Goal: Task Accomplishment & Management: Complete application form

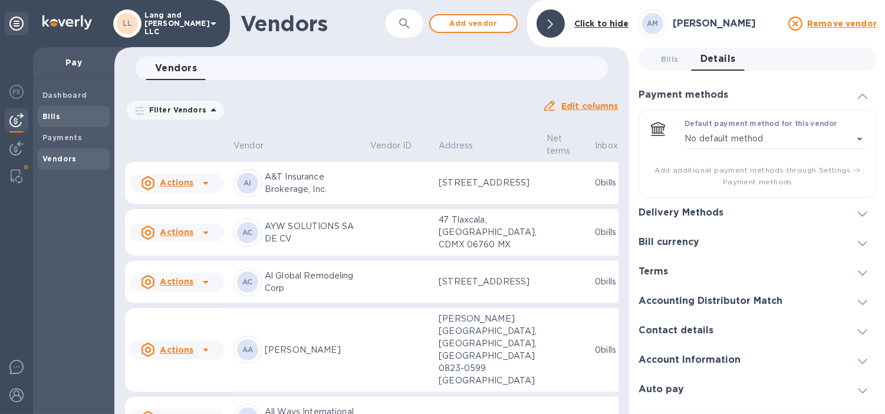
click at [63, 116] on span "Bills" at bounding box center [73, 117] width 62 height 12
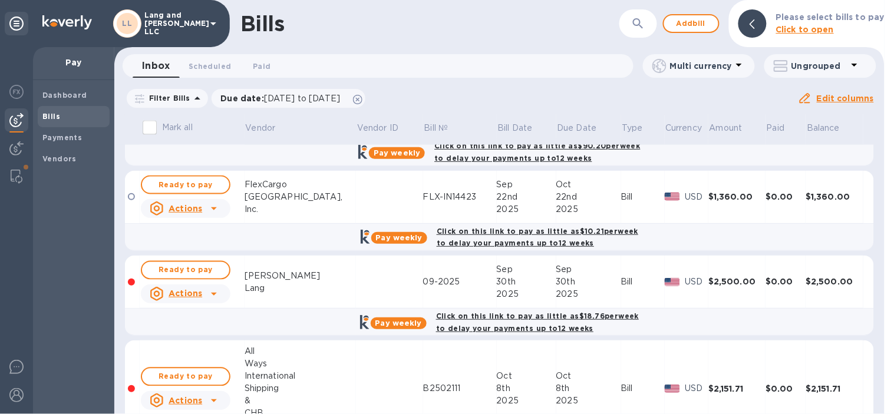
scroll to position [560, 0]
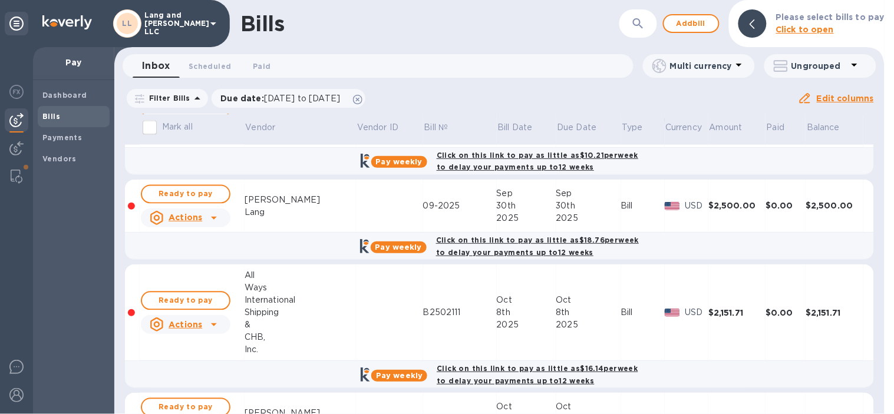
click at [177, 221] on u "Actions" at bounding box center [186, 217] width 34 height 9
click at [172, 273] on div "Delete" at bounding box center [189, 268] width 34 height 19
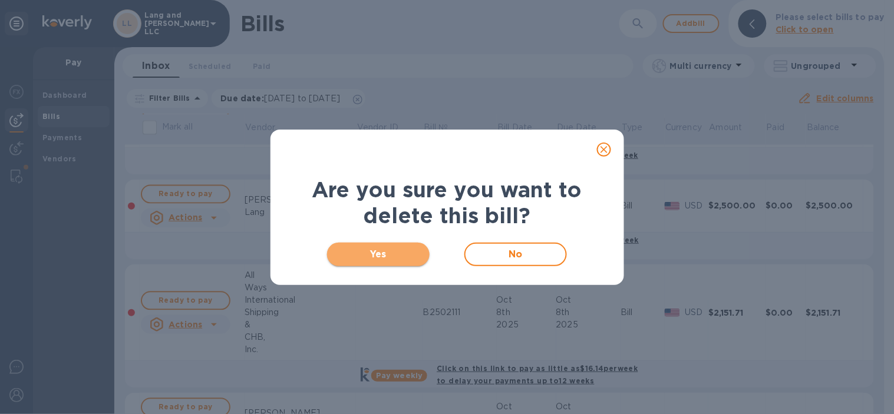
click at [404, 250] on span "Yes" at bounding box center [379, 255] width 84 height 14
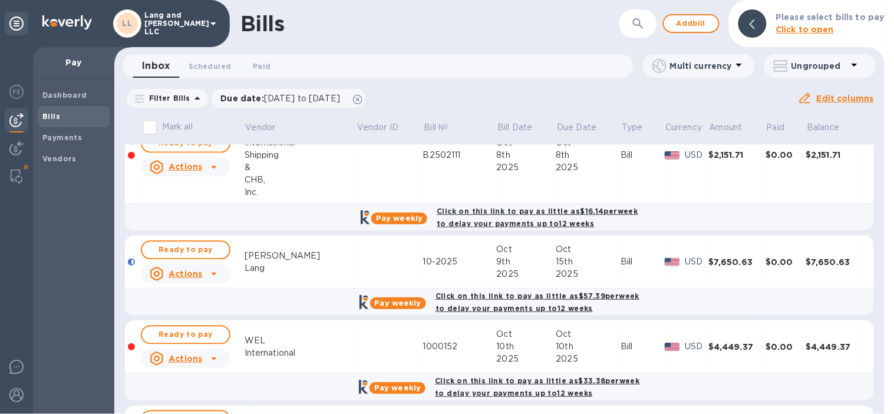
scroll to position [655, 0]
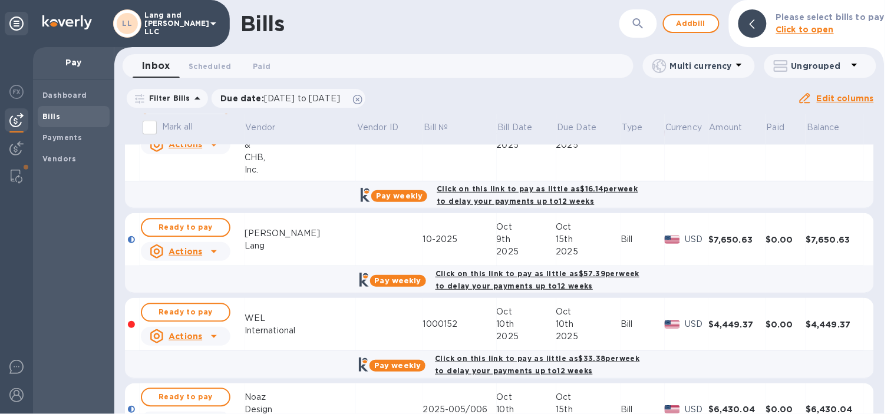
click at [208, 248] on icon at bounding box center [214, 252] width 14 height 14
click at [185, 301] on b "Delete" at bounding box center [188, 300] width 29 height 9
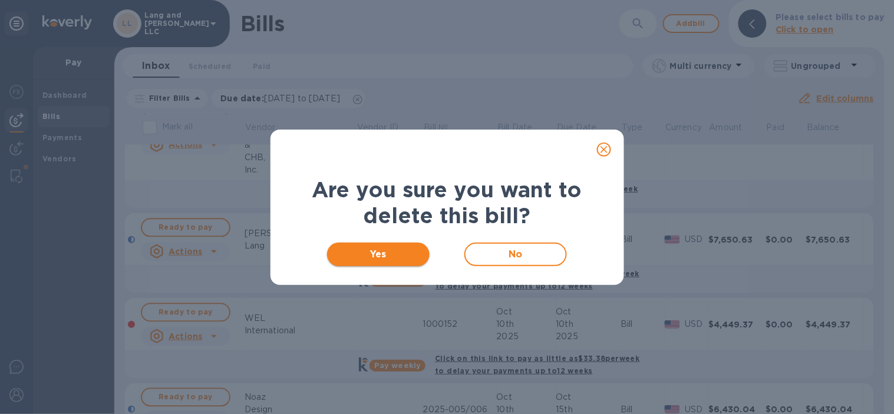
click at [397, 251] on span "Yes" at bounding box center [379, 255] width 84 height 14
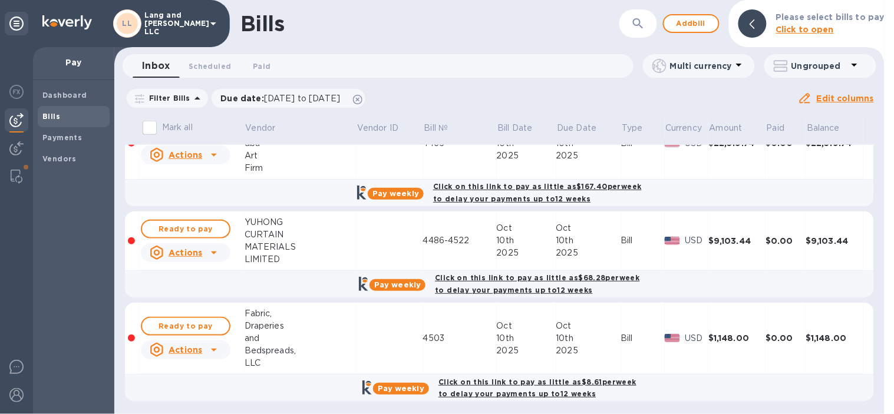
scroll to position [1437, 0]
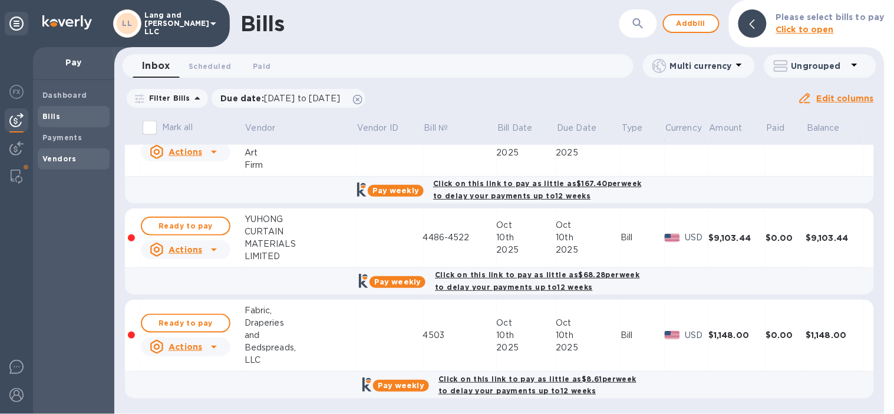
click at [48, 153] on span "Vendors" at bounding box center [59, 159] width 34 height 12
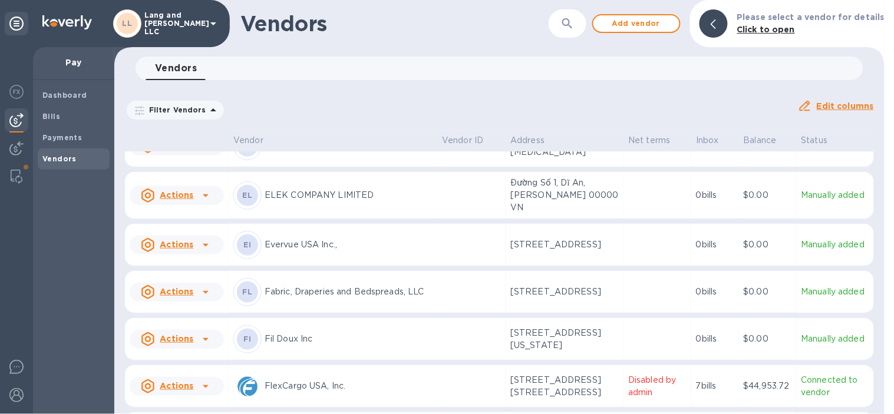
click at [334, 202] on p "ELEK COMPANY LIMITED" at bounding box center [349, 195] width 168 height 12
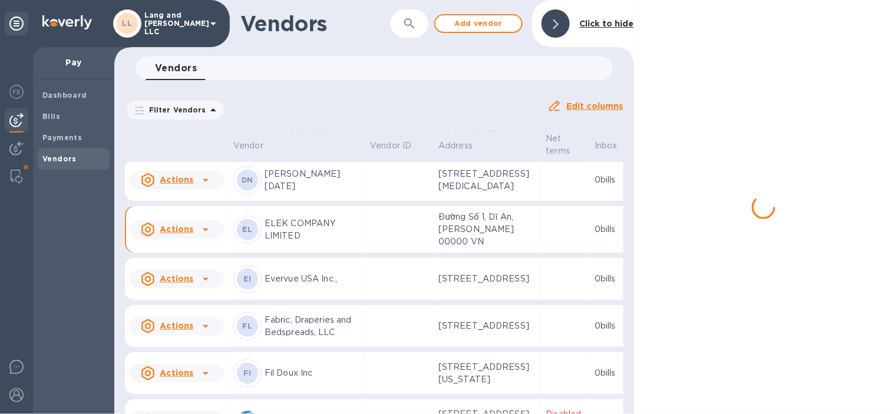
scroll to position [1033, 0]
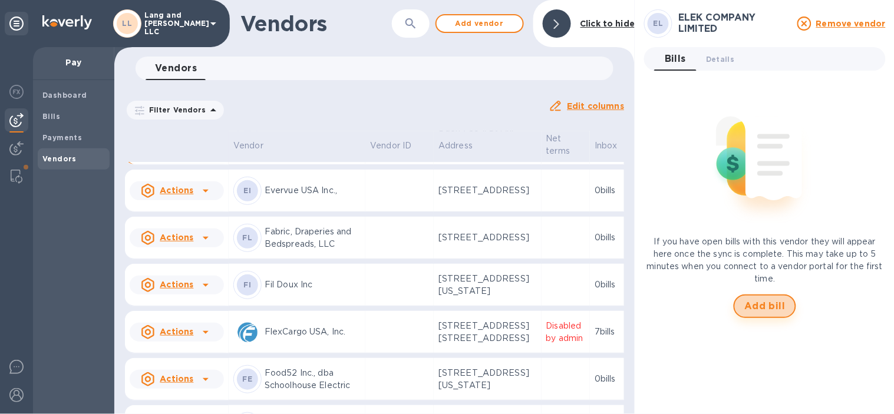
click at [776, 295] on button "Add bill" at bounding box center [765, 307] width 62 height 24
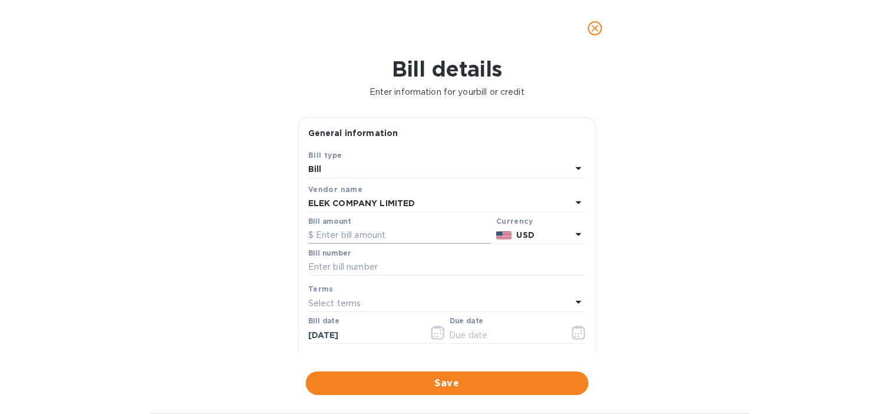
click at [350, 231] on input "text" at bounding box center [399, 236] width 183 height 18
click at [387, 238] on input "text" at bounding box center [399, 236] width 183 height 18
type input "1,644.9"
click at [391, 269] on input "text" at bounding box center [447, 268] width 278 height 18
type input "4322"
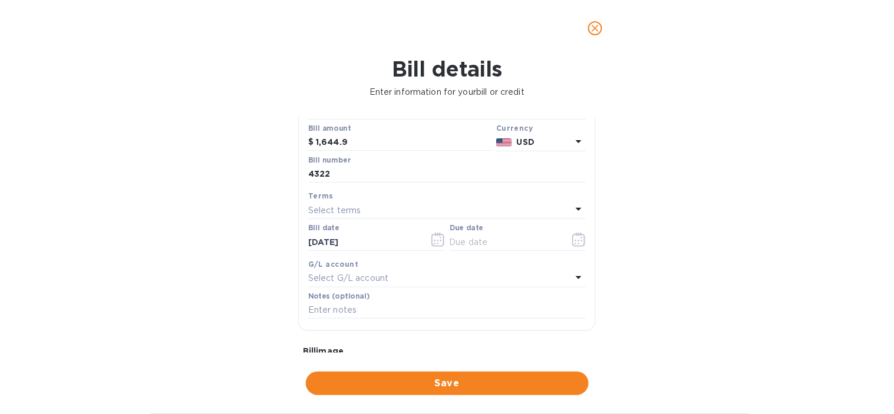
scroll to position [131, 0]
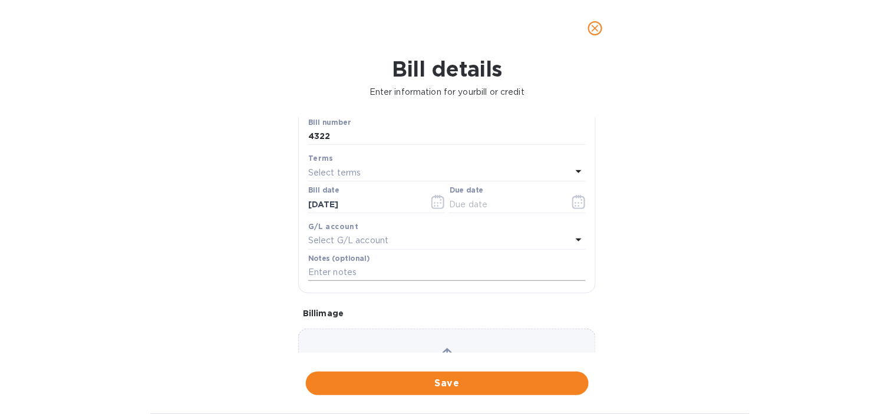
click at [382, 272] on input "text" at bounding box center [447, 273] width 278 height 18
paste input "4322 ORO MUR | ELEK | LT + HL"
type input "4322 ORO MUR | ELEK | LT + HL"
click at [365, 239] on p "Select G/L account" at bounding box center [348, 241] width 80 height 12
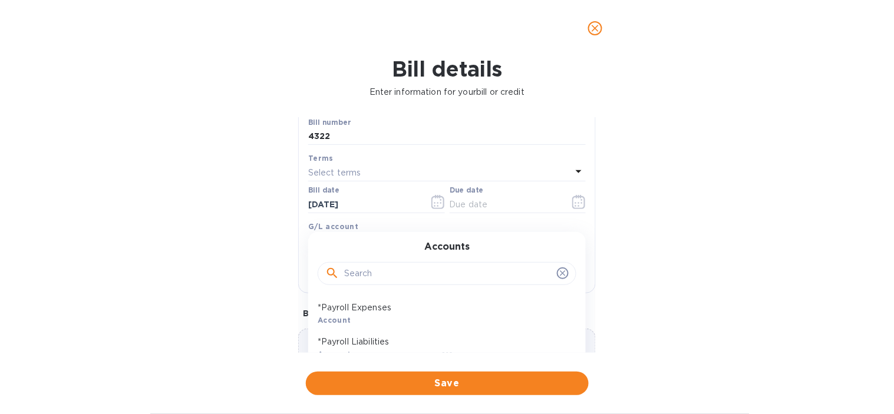
click at [417, 271] on input "text" at bounding box center [448, 274] width 208 height 18
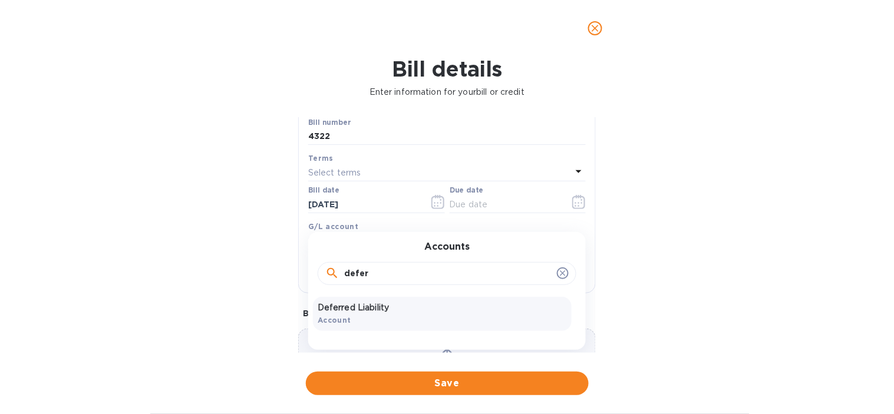
type input "defer"
click at [395, 308] on p "Deferred Liability" at bounding box center [442, 308] width 249 height 12
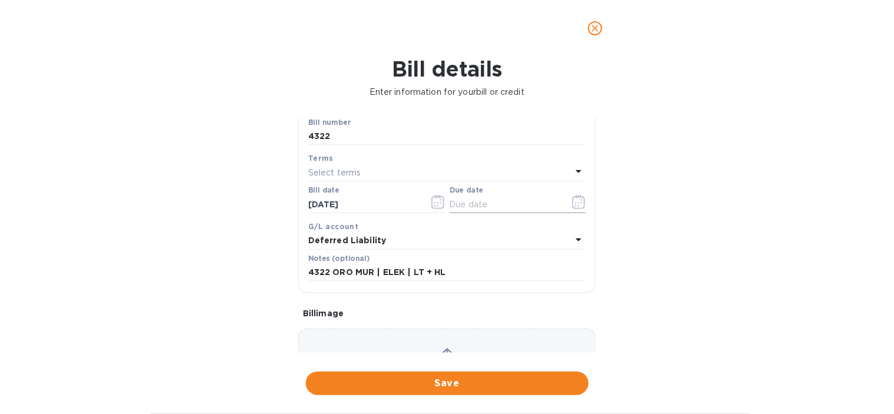
click at [573, 204] on icon "button" at bounding box center [579, 202] width 14 height 14
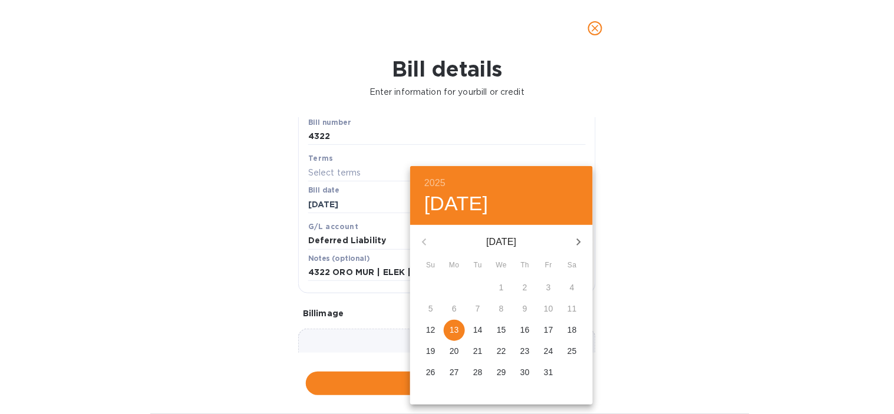
click at [455, 327] on p "13" at bounding box center [454, 330] width 9 height 12
type input "[DATE]"
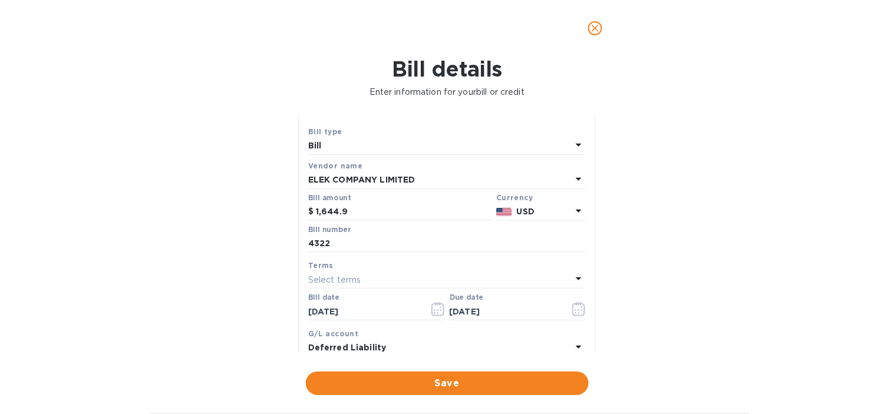
scroll to position [0, 0]
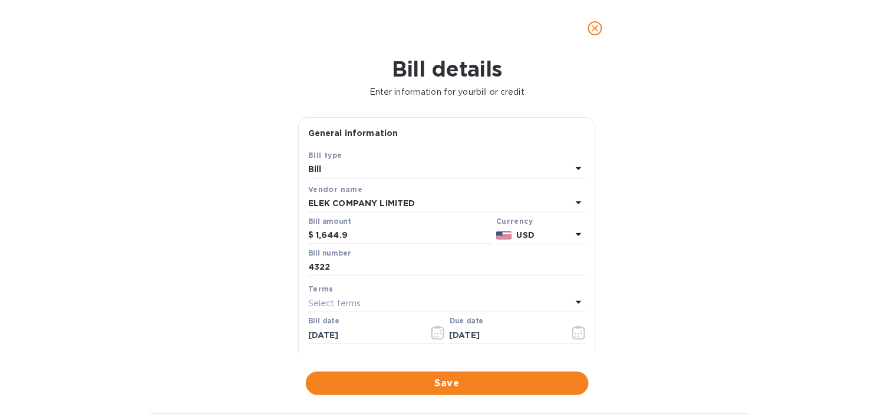
click at [482, 378] on span "Save" at bounding box center [447, 384] width 264 height 14
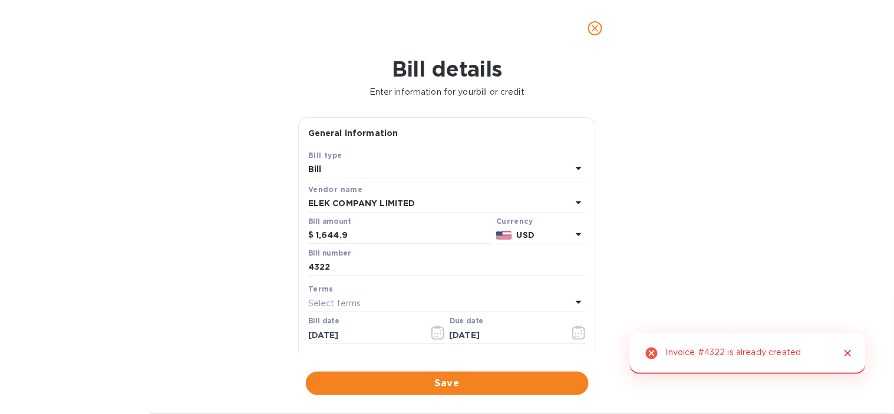
scroll to position [65, 0]
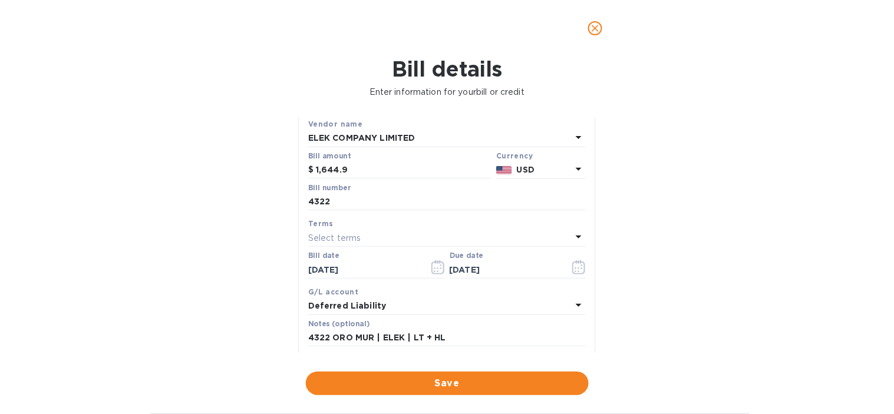
drag, startPoint x: 592, startPoint y: 31, endPoint x: 592, endPoint y: 45, distance: 13.6
click at [592, 31] on icon "close" at bounding box center [595, 28] width 12 height 12
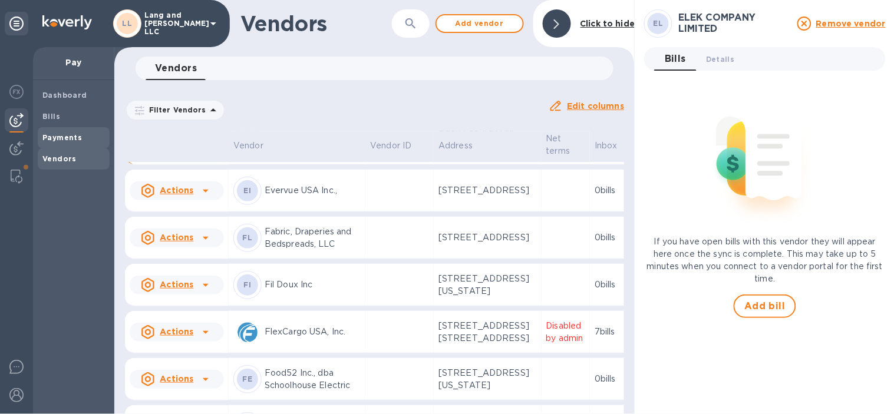
click at [46, 139] on b "Payments" at bounding box center [61, 137] width 39 height 9
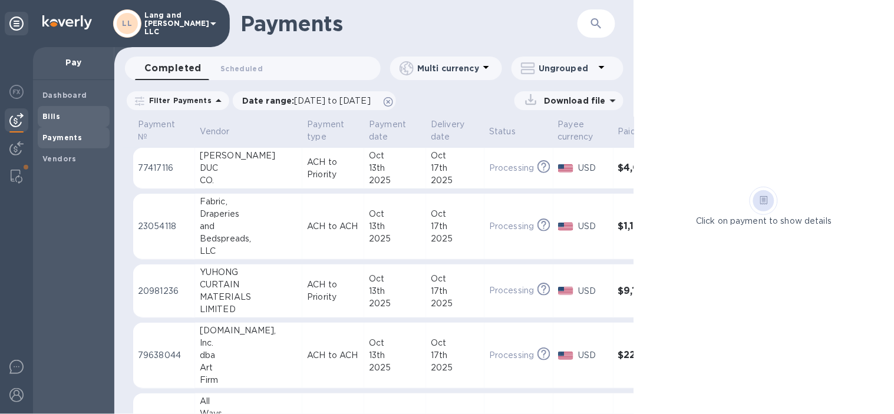
click at [53, 114] on b "Bills" at bounding box center [51, 116] width 18 height 9
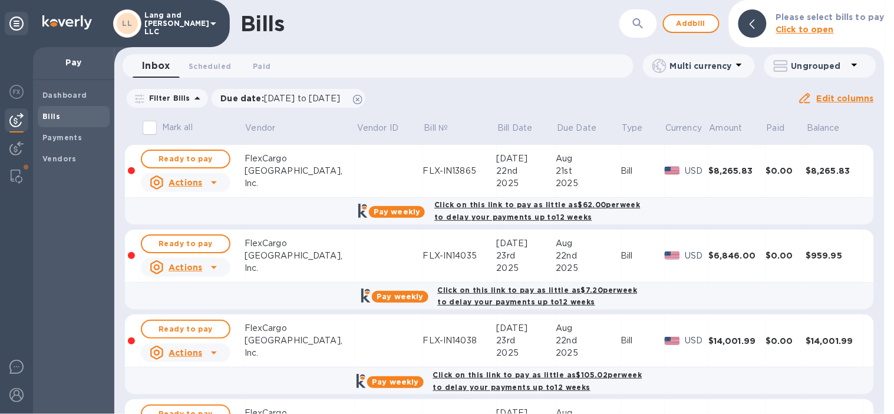
click at [635, 30] on icon "button" at bounding box center [638, 24] width 14 height 14
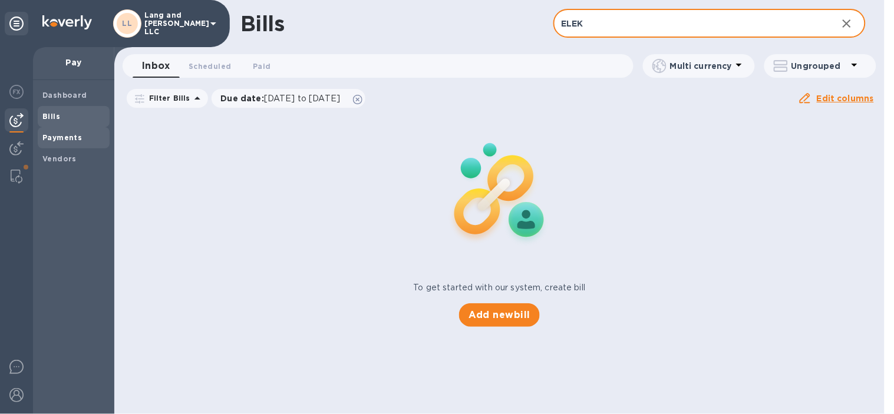
type input "ELEK"
click at [55, 137] on b "Payments" at bounding box center [61, 137] width 39 height 9
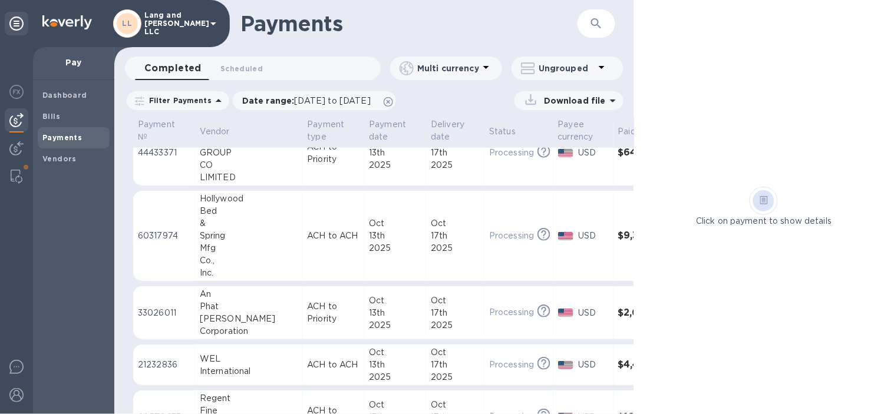
scroll to position [393, 0]
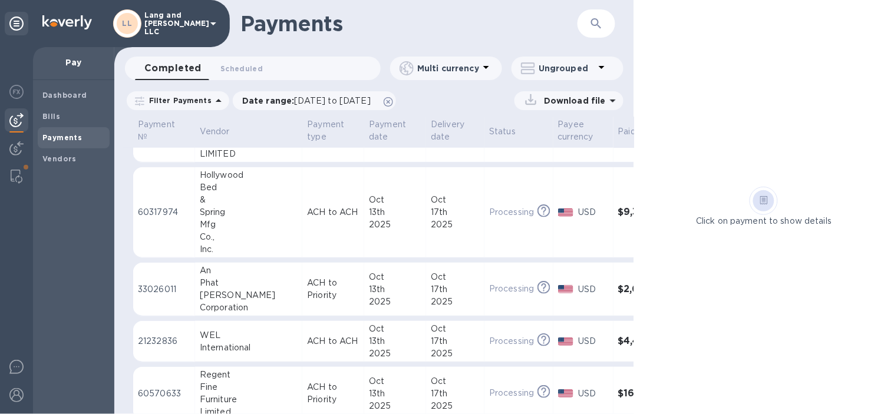
click at [596, 17] on icon "button" at bounding box center [596, 24] width 14 height 14
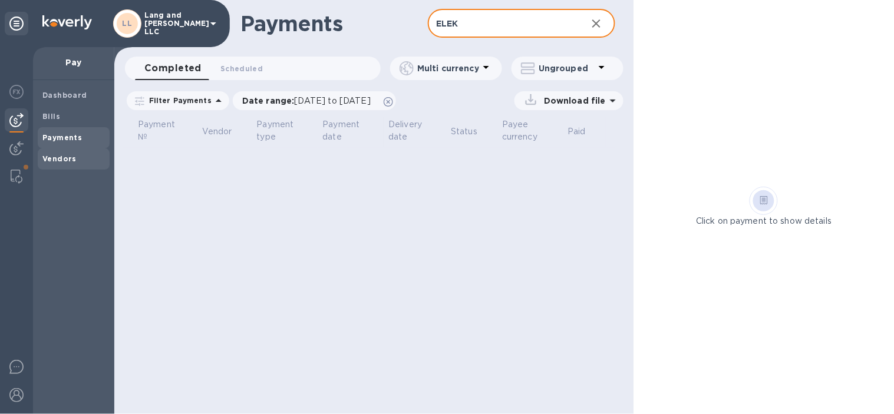
type input "ELEK"
click at [44, 162] on b "Vendors" at bounding box center [59, 158] width 34 height 9
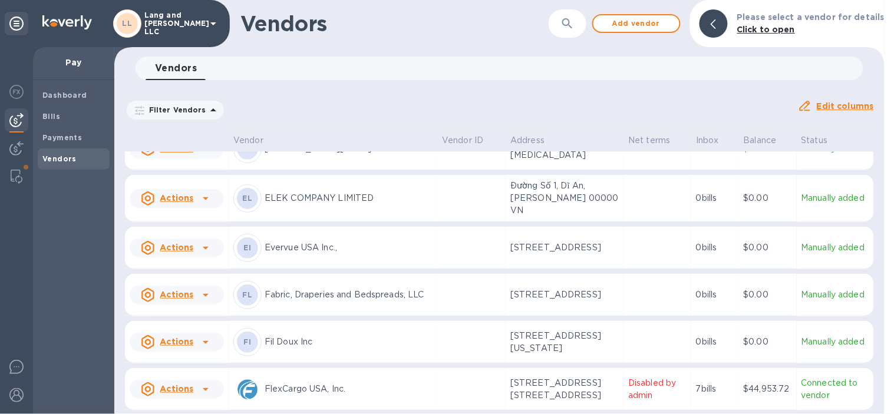
click at [325, 207] on div "EL ELEK COMPANY LIMITED" at bounding box center [332, 199] width 199 height 28
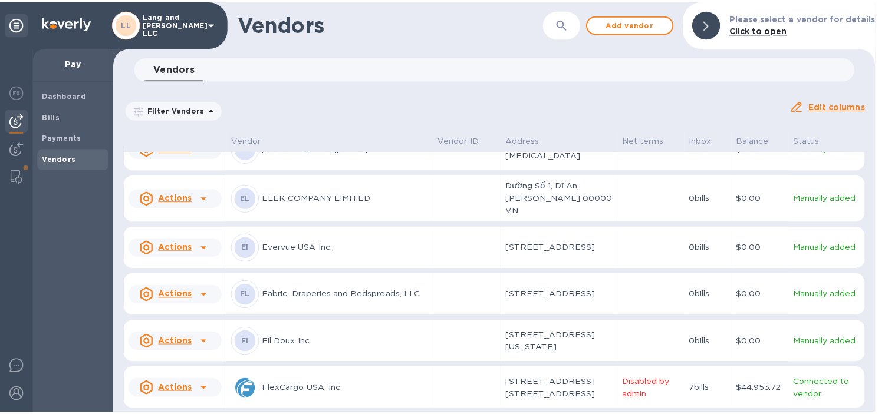
scroll to position [1030, 0]
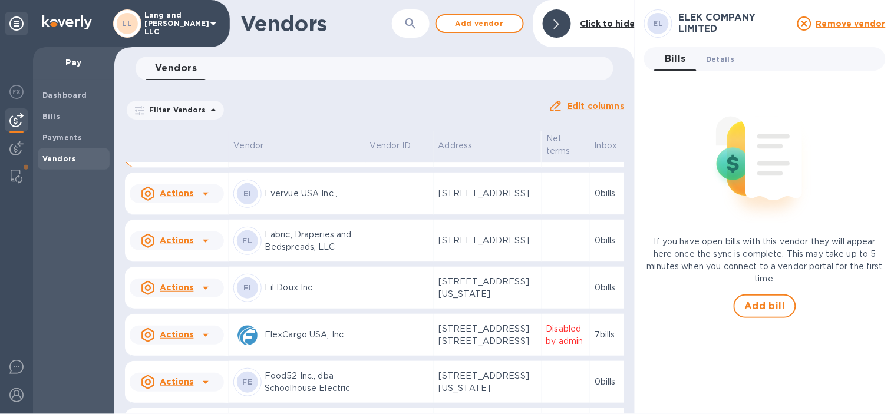
click at [706, 60] on span "Details 0" at bounding box center [720, 59] width 28 height 12
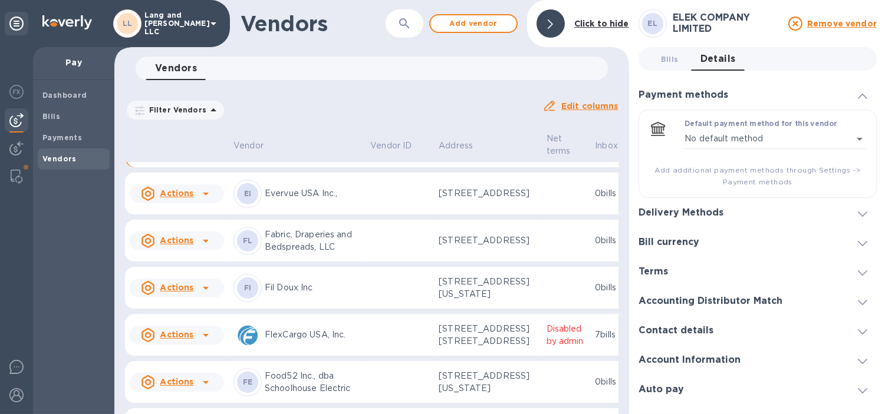
click at [702, 218] on h3 "Delivery Methods" at bounding box center [680, 212] width 85 height 11
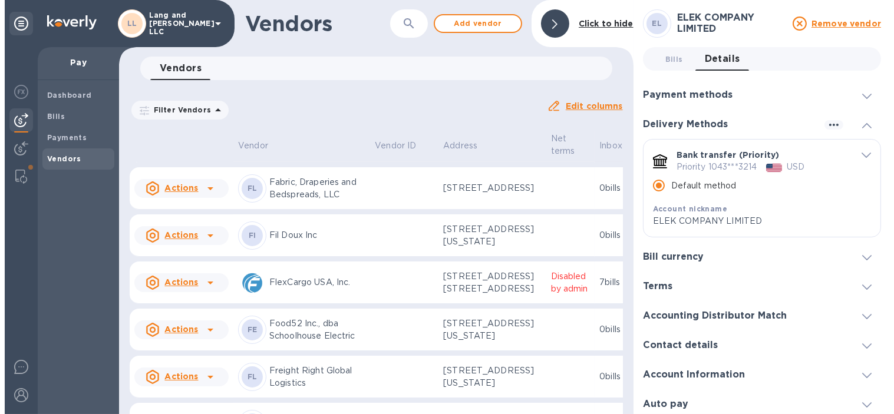
scroll to position [1029, 0]
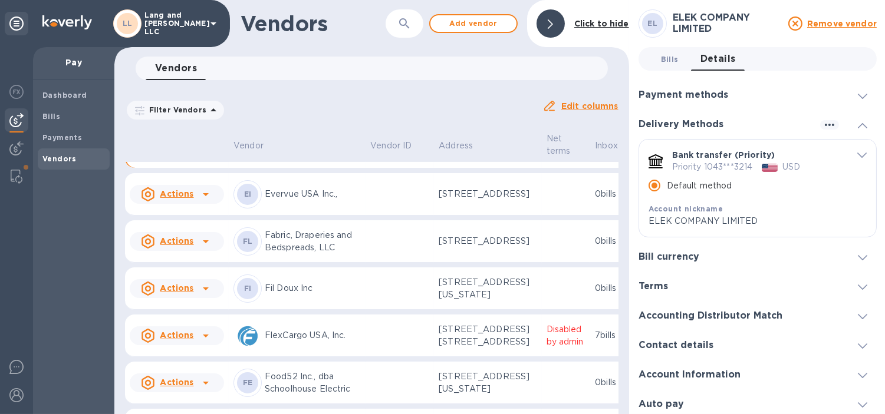
click at [683, 58] on button "Bills 0" at bounding box center [669, 59] width 42 height 24
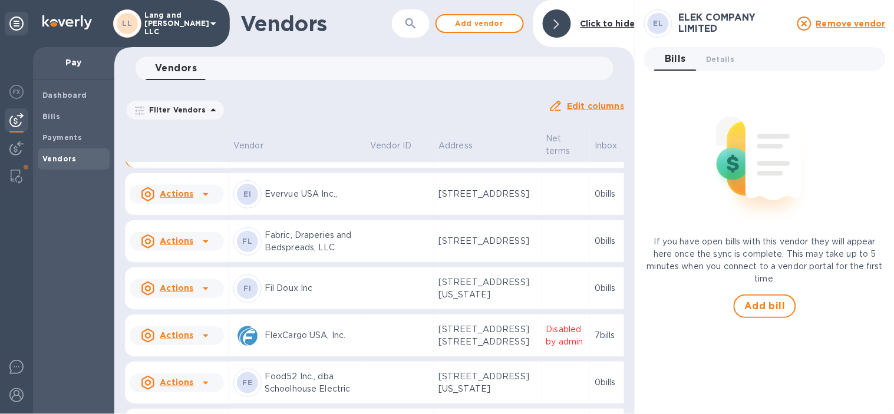
click at [780, 291] on div "If you have open bills with this vendor they will appear here once the sync is …" at bounding box center [765, 199] width 242 height 238
click at [759, 297] on button "Add bill" at bounding box center [765, 307] width 62 height 24
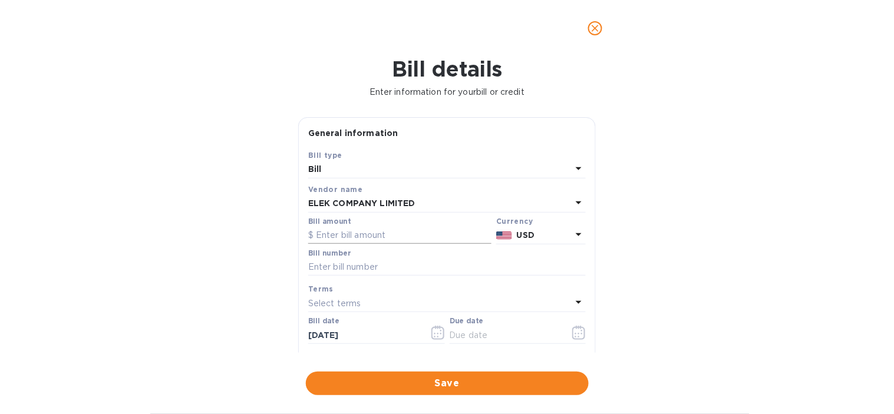
click at [368, 239] on input "text" at bounding box center [399, 236] width 183 height 18
type input "1,644.9"
click at [701, 258] on div "Bill details Enter information for your bill or credit General information Save…" at bounding box center [447, 236] width 894 height 358
click at [410, 268] on input "text" at bounding box center [447, 268] width 278 height 18
type input "4322/2"
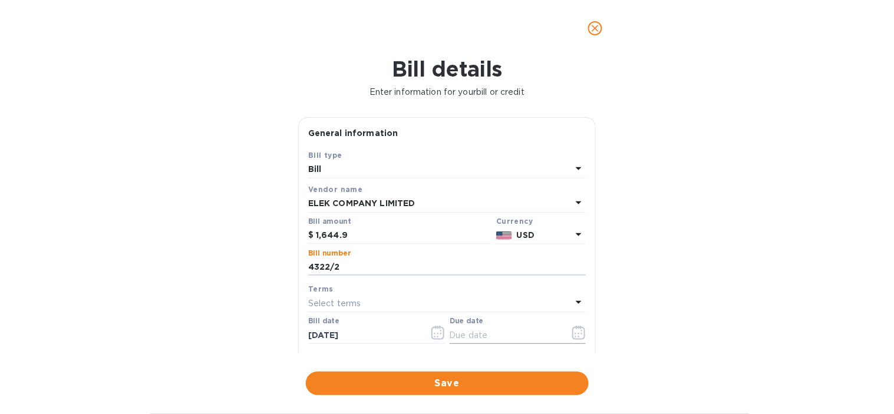
click at [573, 338] on icon "button" at bounding box center [579, 333] width 14 height 14
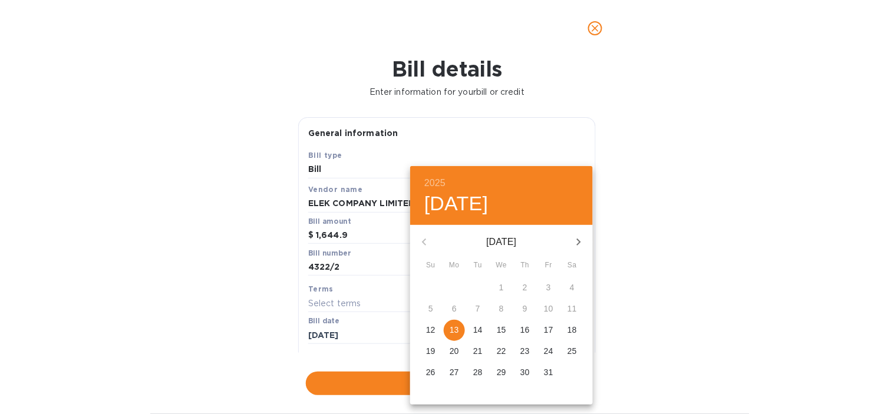
click at [454, 331] on p "13" at bounding box center [454, 330] width 9 height 12
type input "[DATE]"
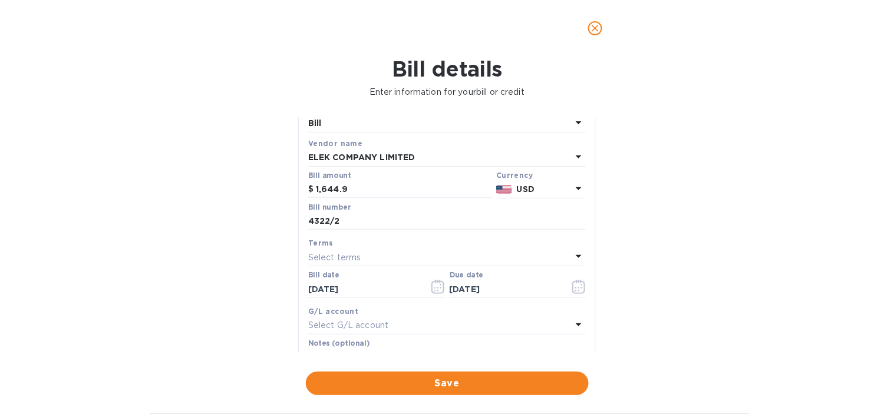
scroll to position [65, 0]
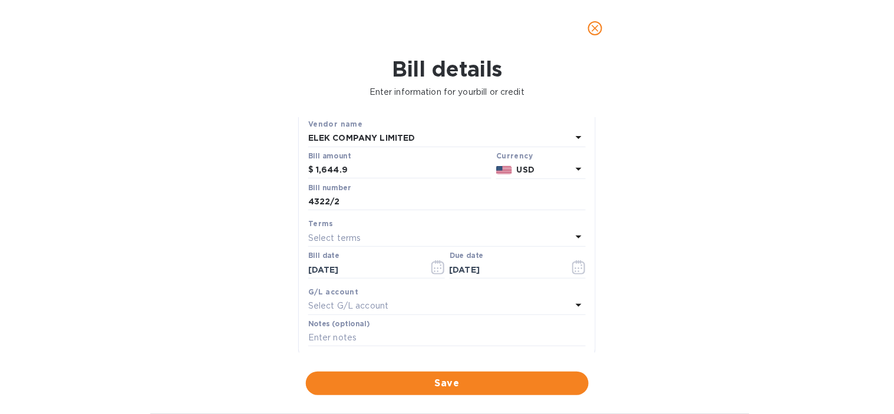
click at [390, 315] on div "Select G/L account" at bounding box center [439, 306] width 263 height 17
click at [385, 340] on input "text" at bounding box center [448, 340] width 208 height 18
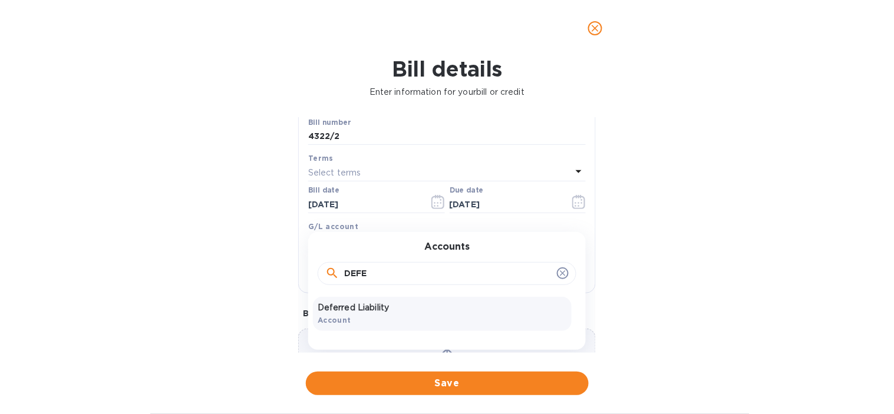
type input "DEFE"
click at [391, 314] on p "Deferred Liability" at bounding box center [442, 308] width 249 height 12
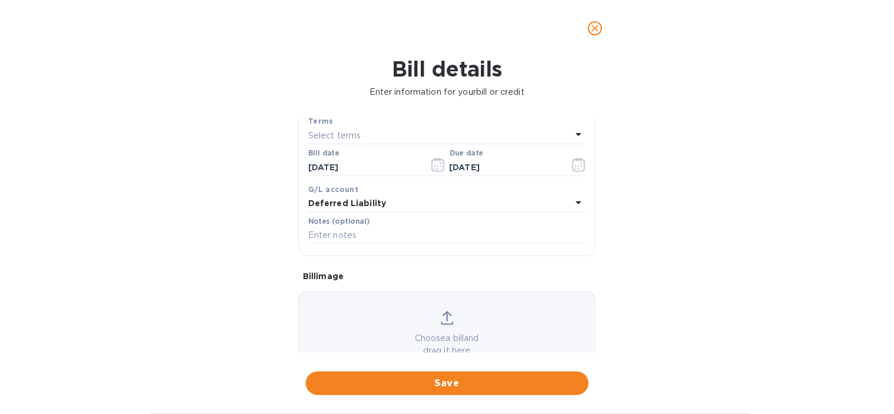
scroll to position [207, 0]
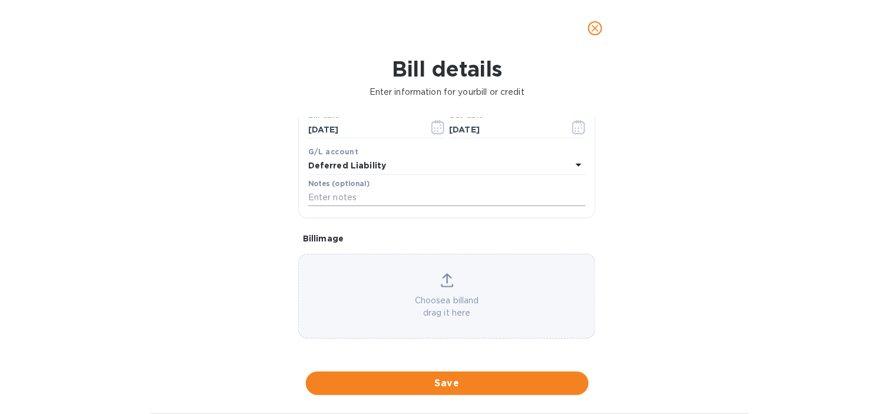
click at [400, 191] on input "text" at bounding box center [447, 198] width 278 height 18
paste input "4322 ORO MUR | ELEK | LT + HL"
type input "4322 ORO MUR | ELEK | LT + HL"
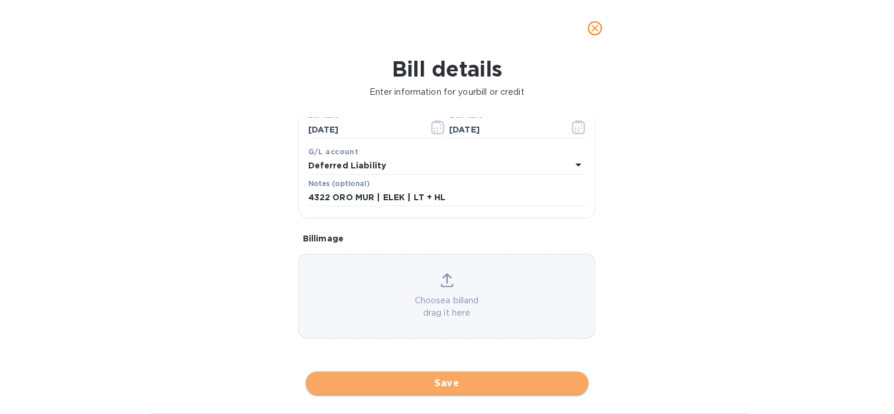
click at [447, 386] on span "Save" at bounding box center [447, 384] width 264 height 14
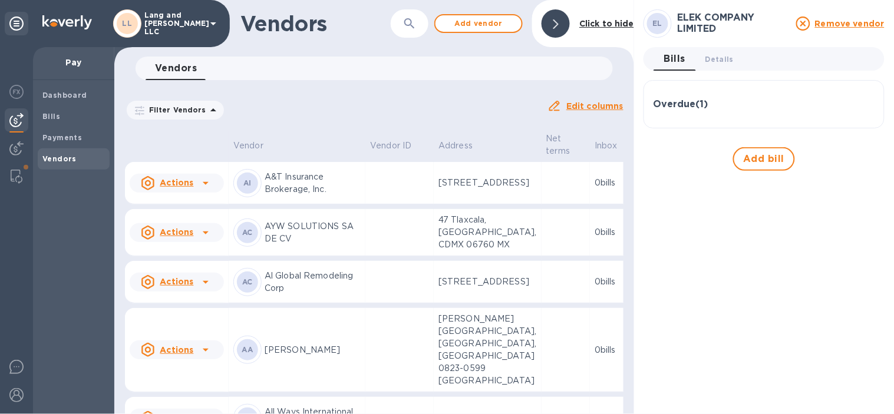
drag, startPoint x: 558, startPoint y: 26, endPoint x: 157, endPoint y: 54, distance: 401.8
click at [558, 26] on icon at bounding box center [556, 23] width 5 height 9
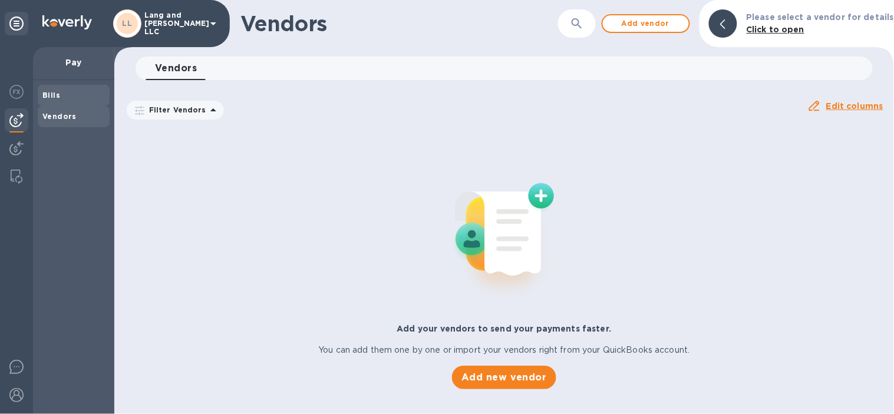
click at [61, 101] on span "Bills" at bounding box center [73, 96] width 62 height 12
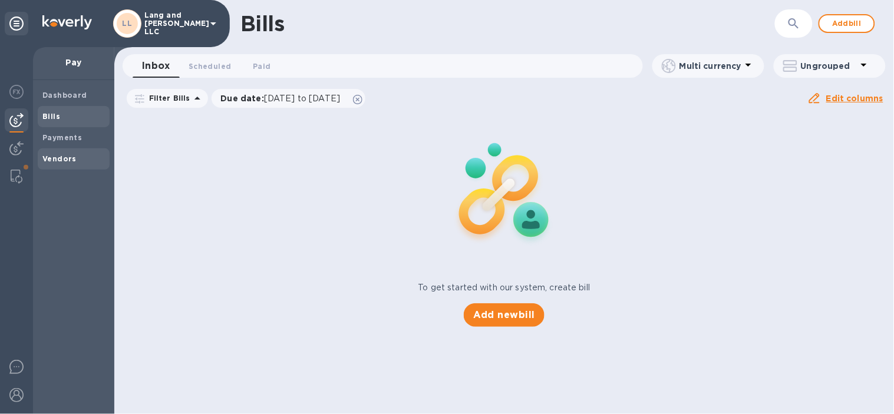
click at [70, 160] on b "Vendors" at bounding box center [59, 158] width 34 height 9
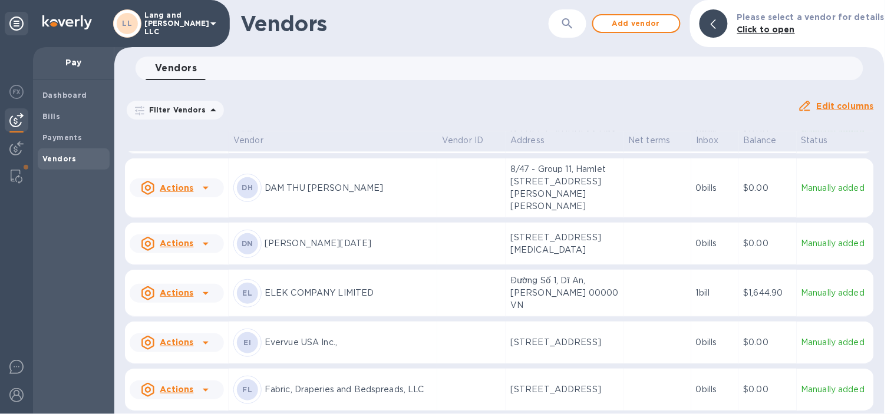
scroll to position [1116, 0]
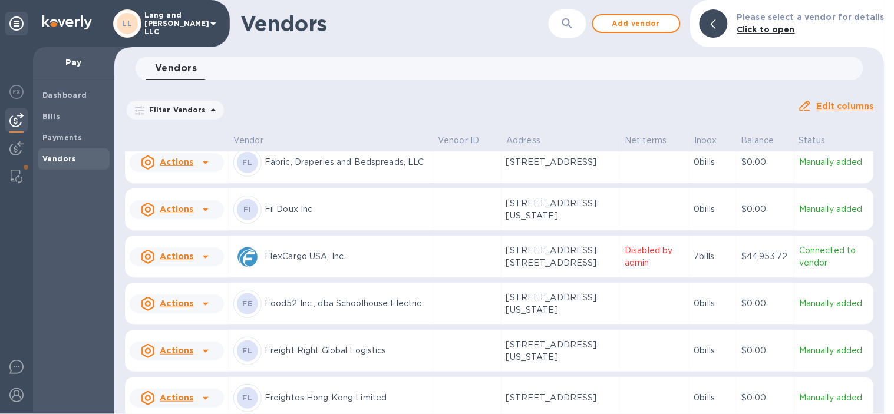
click at [571, 24] on icon "button" at bounding box center [568, 24] width 14 height 14
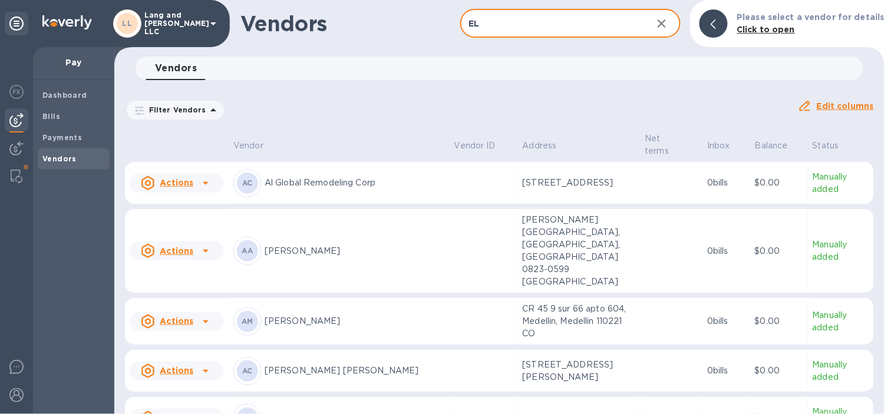
type input "ELEK"
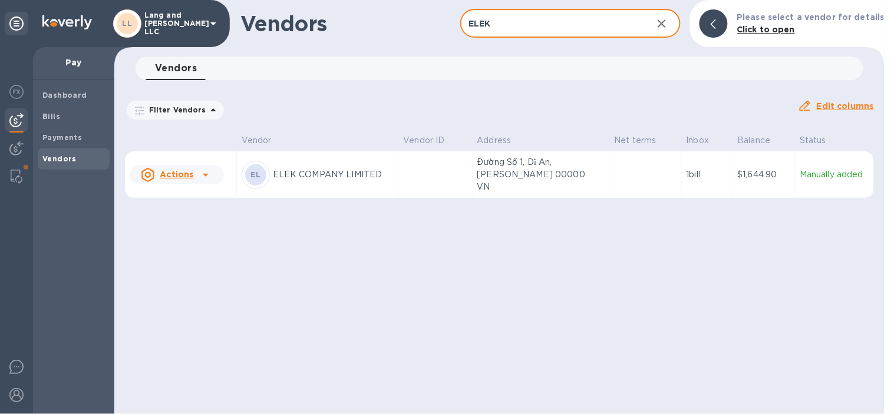
click at [400, 167] on td at bounding box center [436, 174] width 74 height 47
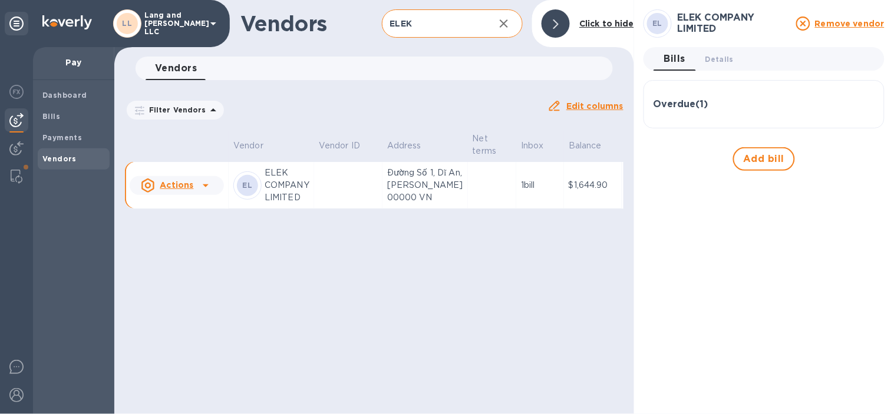
click at [694, 114] on div "Overdue ( 1 )" at bounding box center [764, 104] width 221 height 28
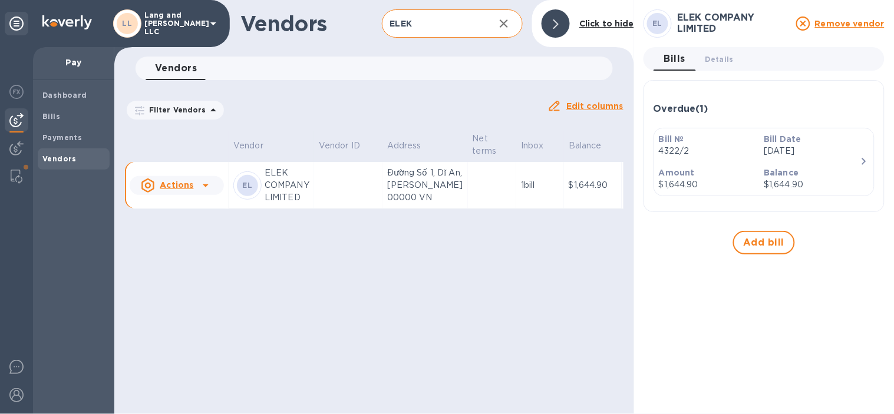
click at [595, 281] on div "Vendors ELEK ​ Add vendor Click to hide Vendors 0 Filter Vendors Auto pay: All …" at bounding box center [374, 207] width 520 height 414
click at [552, 33] on div at bounding box center [556, 23] width 28 height 28
